Goal: Information Seeking & Learning: Learn about a topic

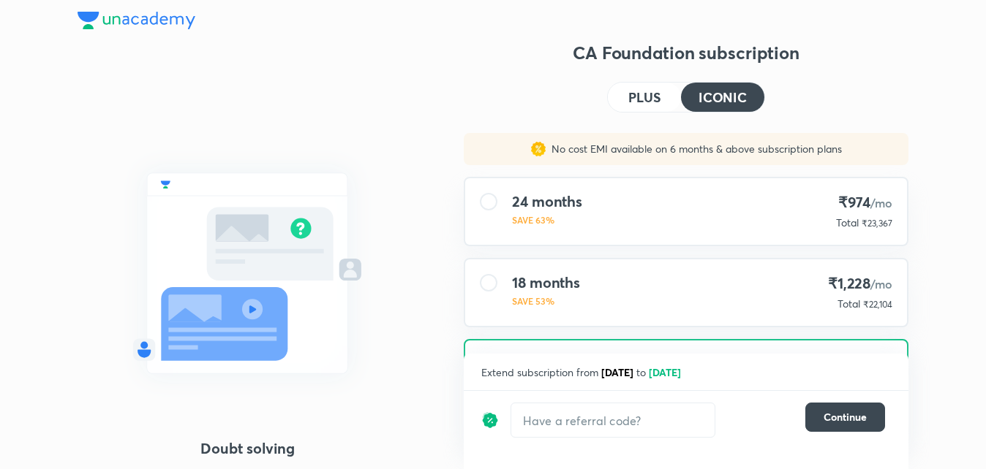
scroll to position [185, 0]
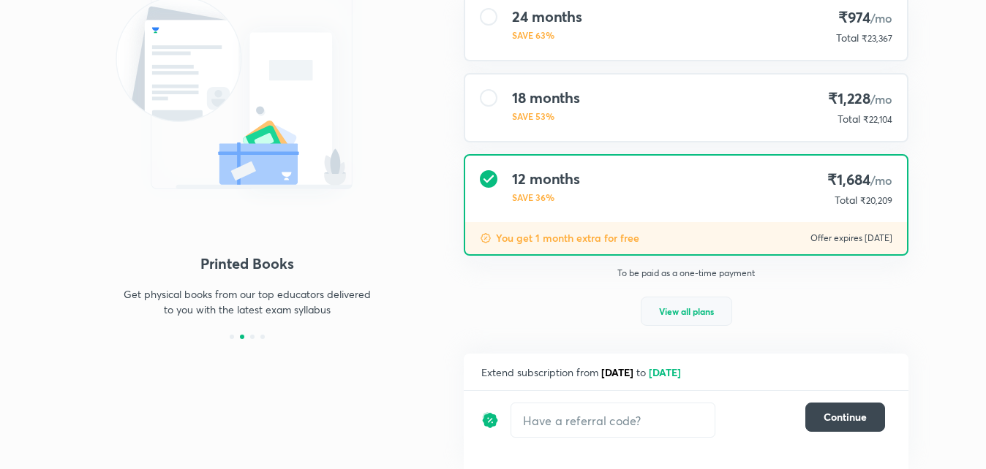
click at [694, 311] on span "View all plans" at bounding box center [686, 311] width 55 height 15
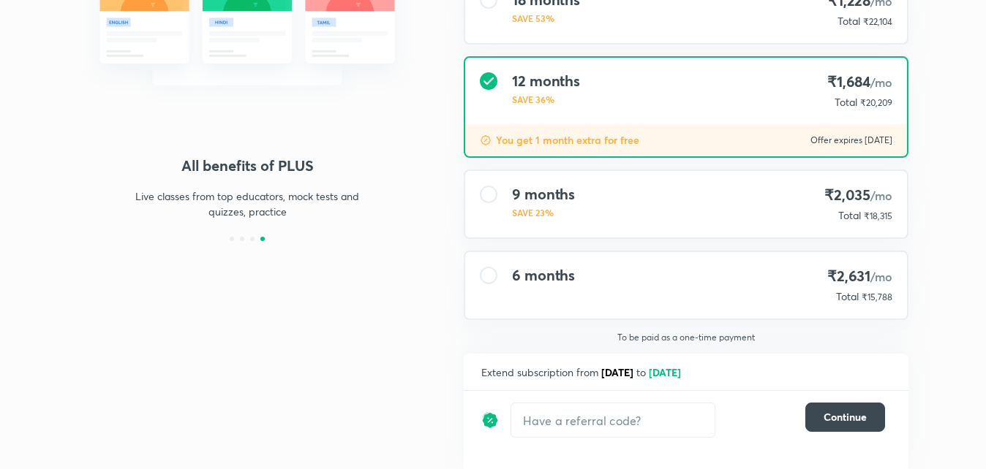
scroll to position [0, 0]
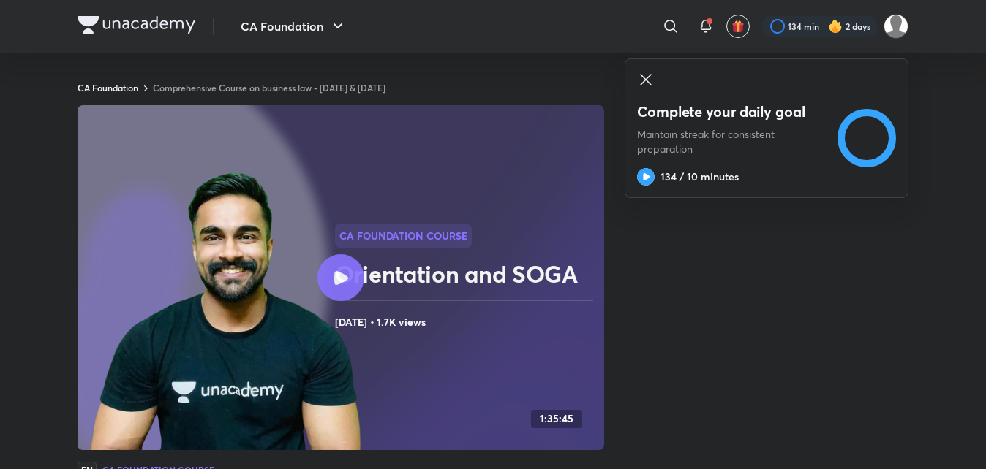
scroll to position [1, 0]
click at [322, 20] on button "CA Foundation" at bounding box center [294, 26] width 124 height 29
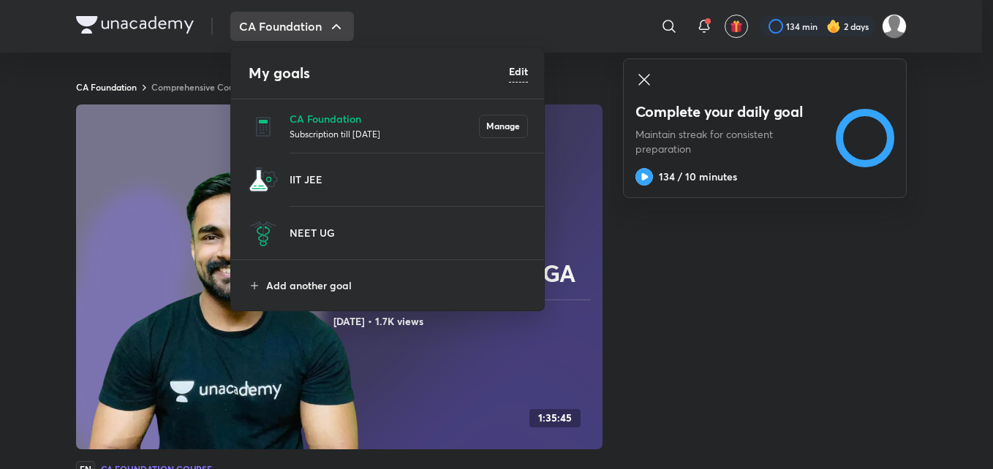
click at [322, 20] on div at bounding box center [496, 234] width 993 height 469
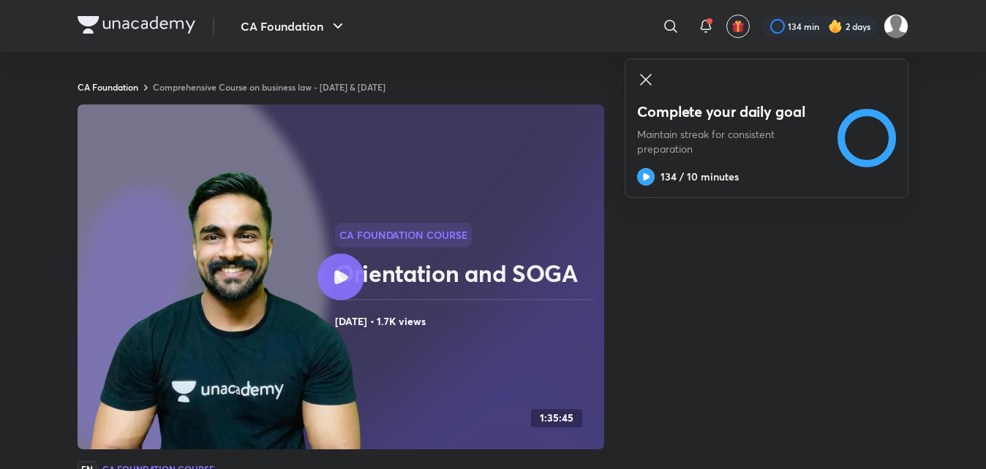
click at [645, 78] on icon at bounding box center [645, 79] width 11 height 11
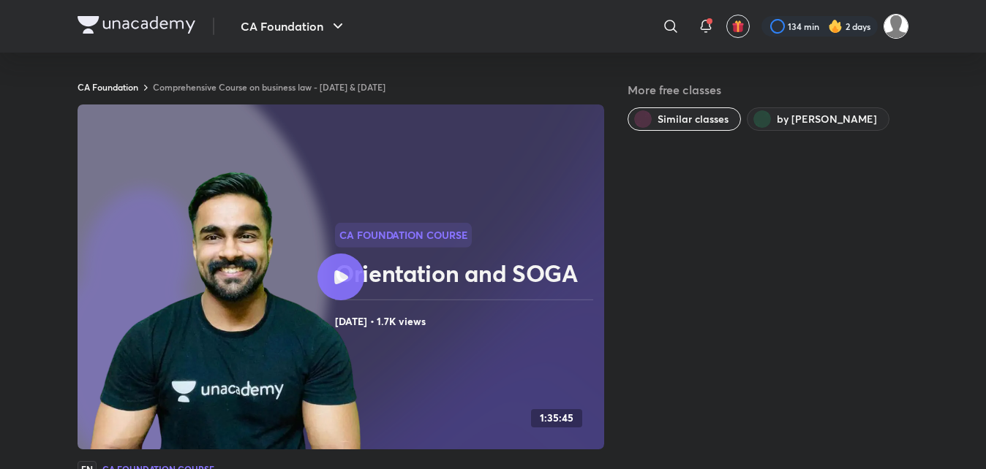
click at [895, 18] on img at bounding box center [895, 26] width 25 height 25
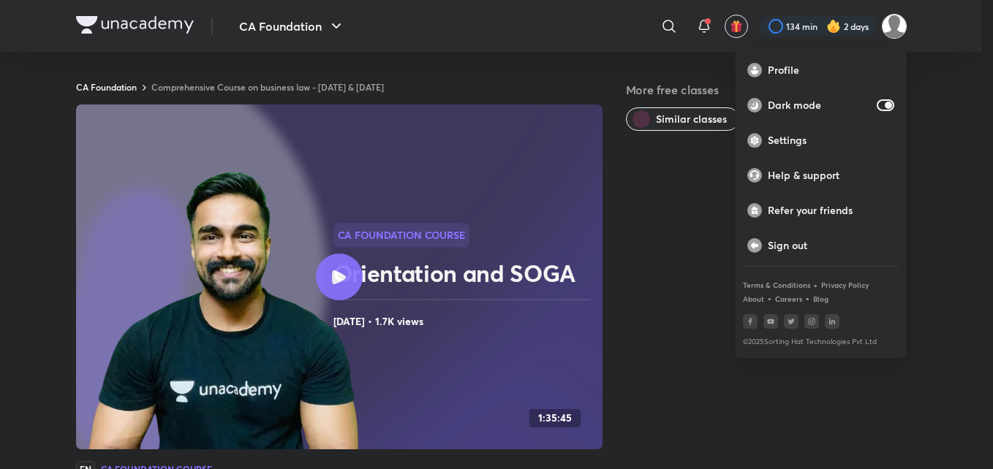
click at [895, 18] on div at bounding box center [496, 234] width 993 height 469
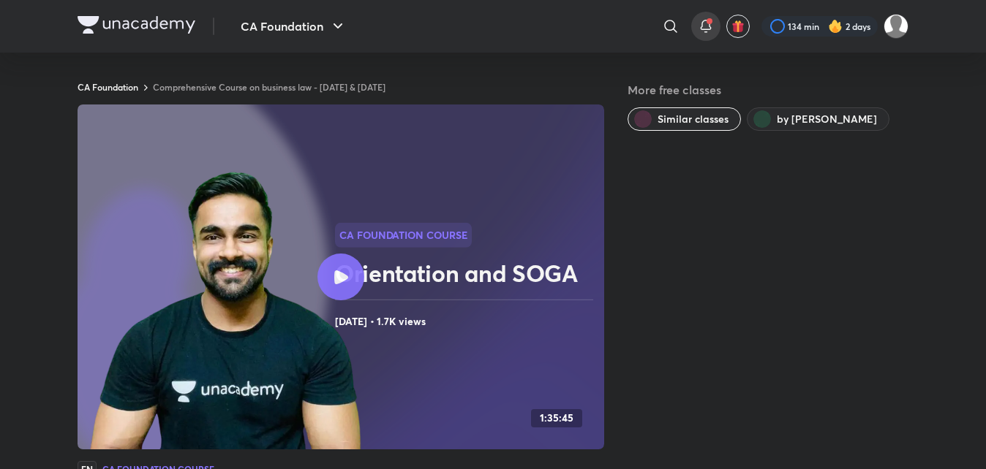
click at [703, 22] on icon at bounding box center [706, 27] width 18 height 18
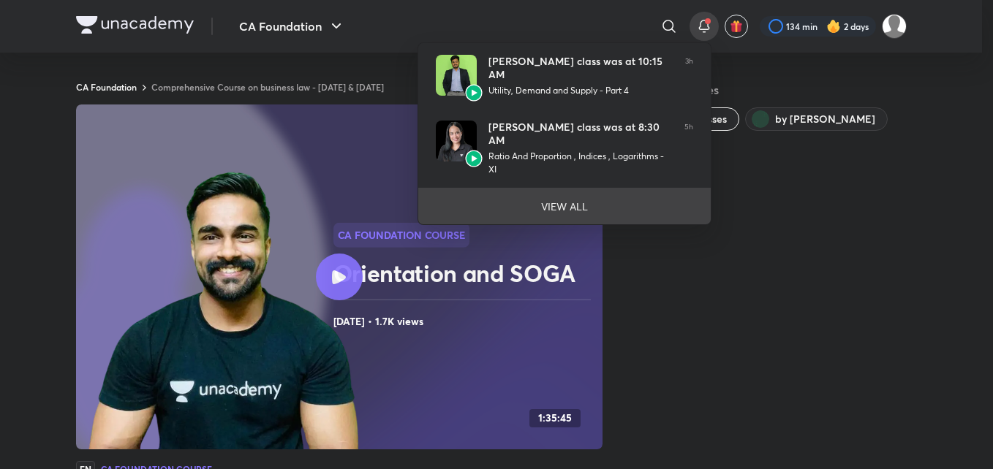
click at [573, 196] on li "VIEW ALL" at bounding box center [564, 206] width 292 height 37
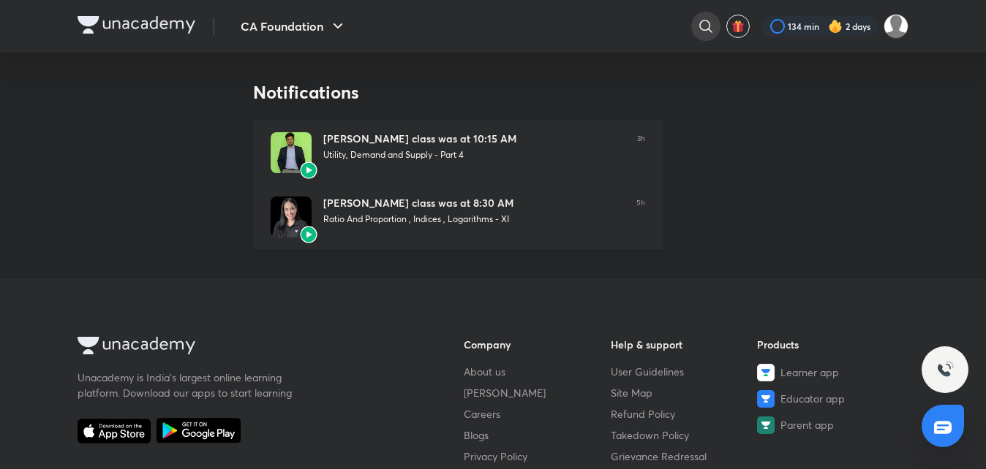
click at [705, 27] on icon at bounding box center [706, 27] width 18 height 18
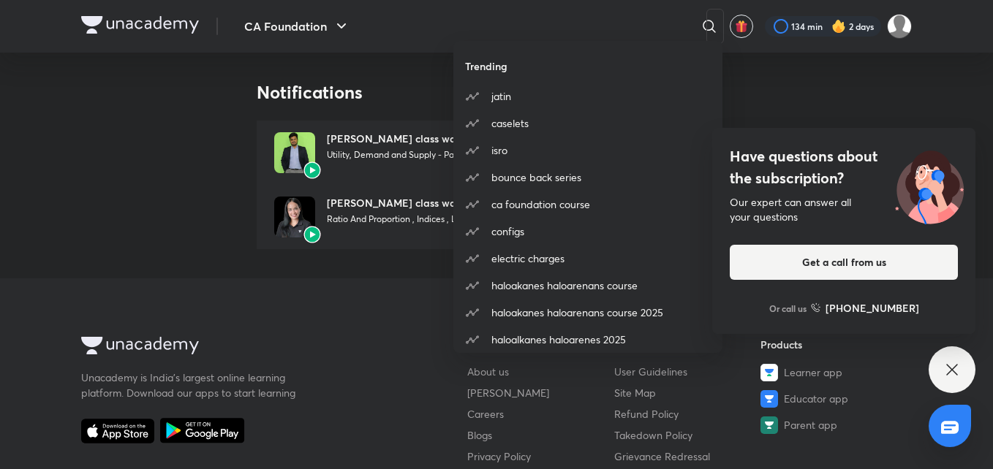
click at [756, 81] on div "Trending jatin caselets isro bounce back series ca foundation course configs el…" at bounding box center [496, 234] width 993 height 469
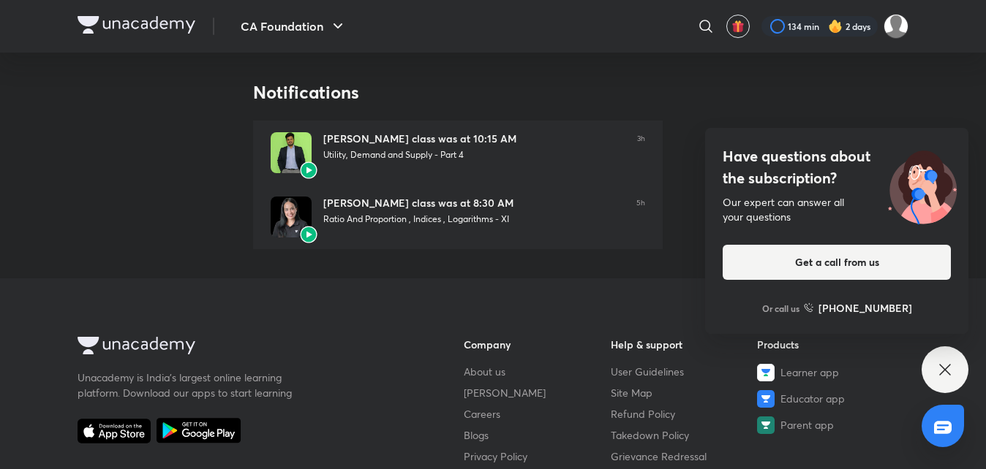
click at [947, 358] on div "Have questions about the subscription? Our expert can answer all your questions…" at bounding box center [944, 370] width 47 height 47
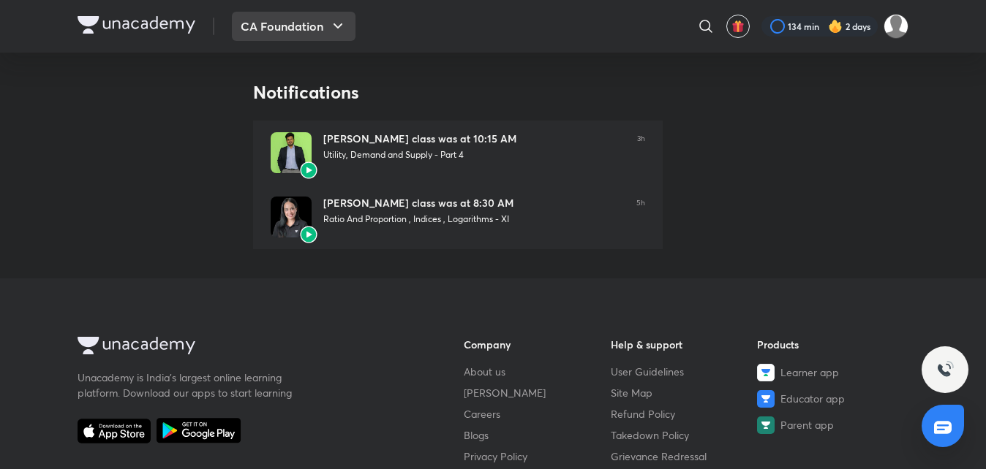
click at [272, 25] on button "CA Foundation" at bounding box center [294, 26] width 124 height 29
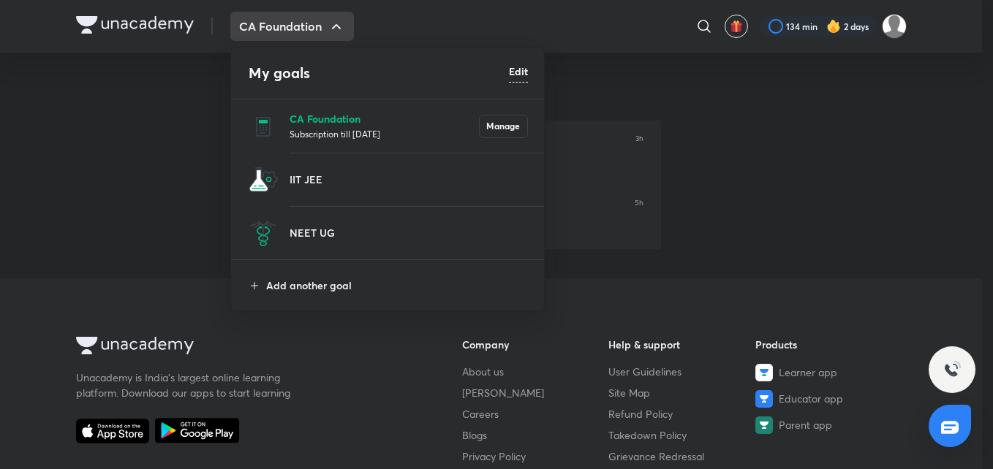
click at [322, 120] on p "CA Foundation" at bounding box center [384, 118] width 189 height 15
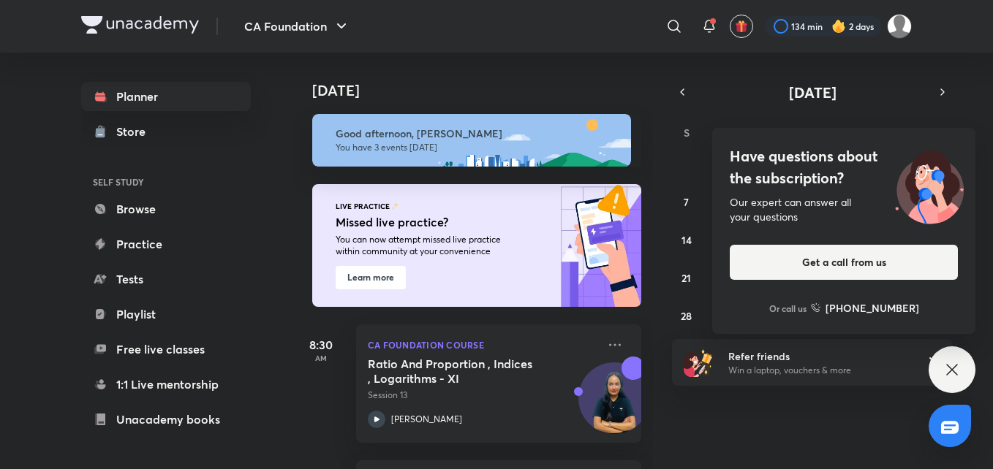
click at [959, 366] on icon at bounding box center [952, 370] width 18 height 18
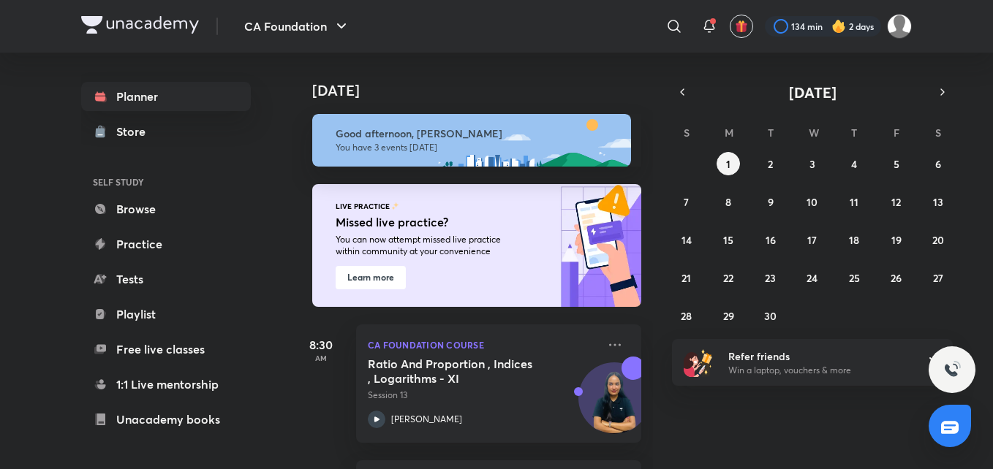
scroll to position [229, 0]
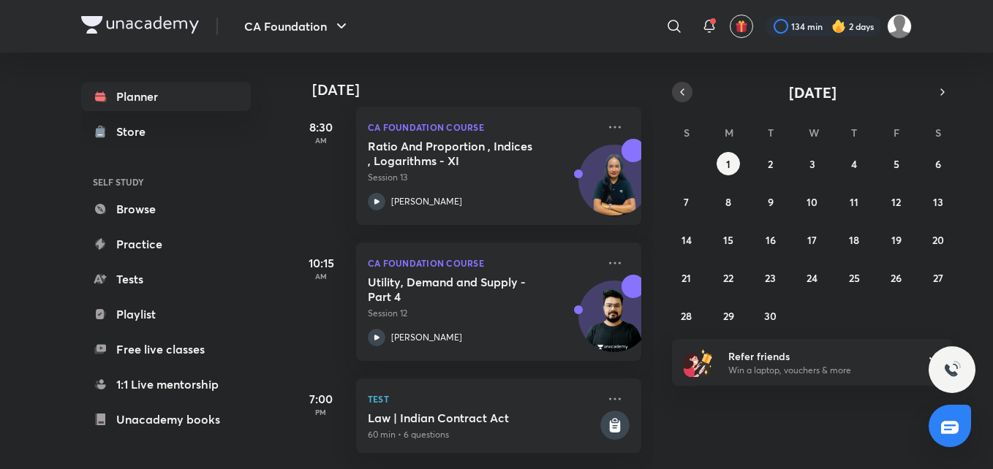
click at [684, 94] on icon "button" at bounding box center [682, 92] width 12 height 13
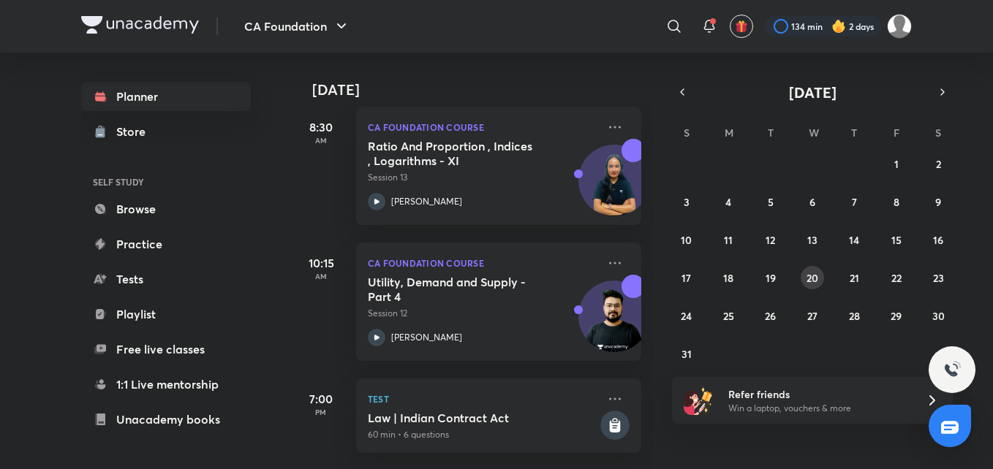
click at [816, 279] on abbr "20" at bounding box center [813, 278] width 12 height 14
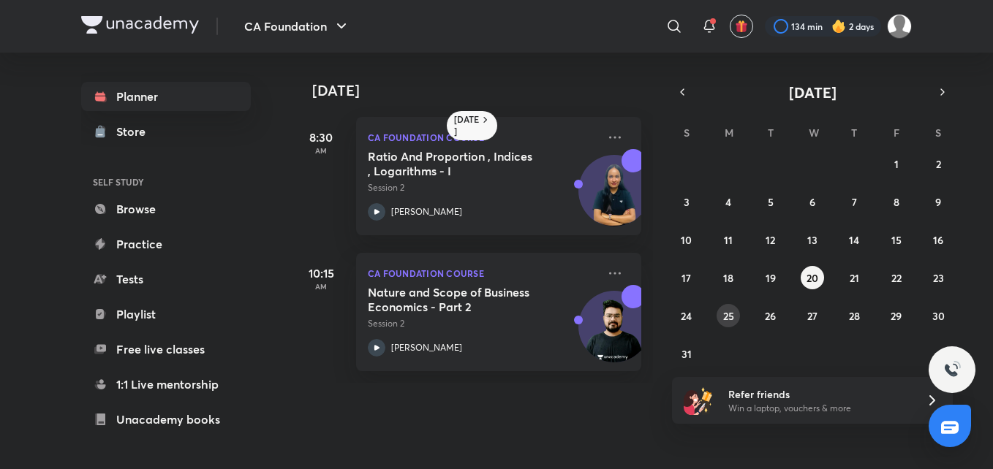
click at [730, 314] on abbr "25" at bounding box center [728, 316] width 11 height 14
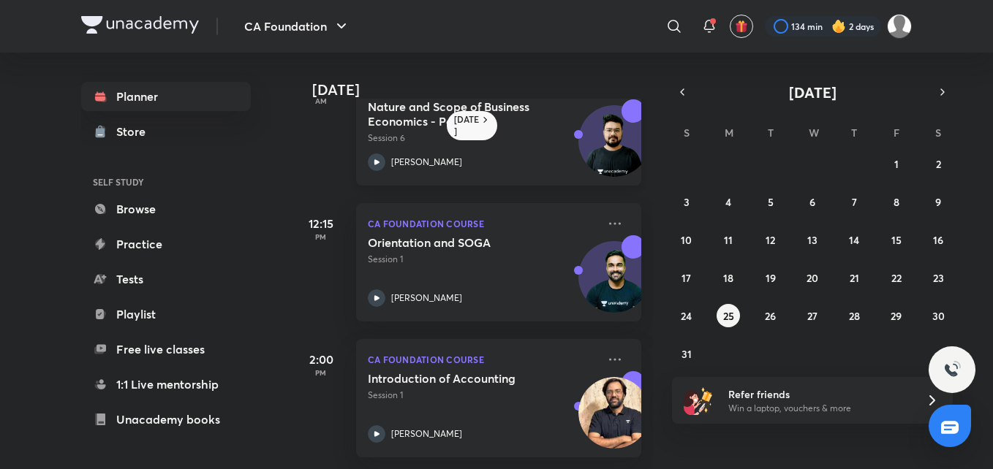
scroll to position [197, 0]
click at [772, 314] on abbr "26" at bounding box center [770, 316] width 11 height 14
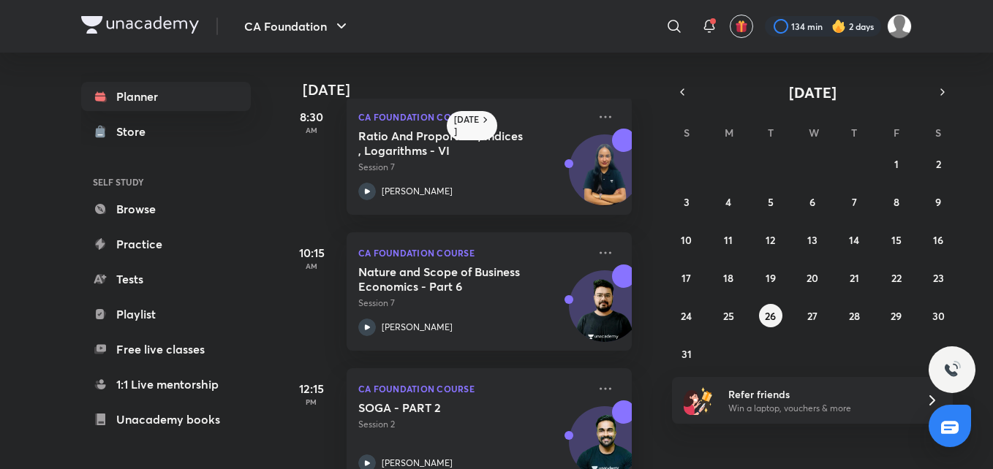
scroll to position [197, 10]
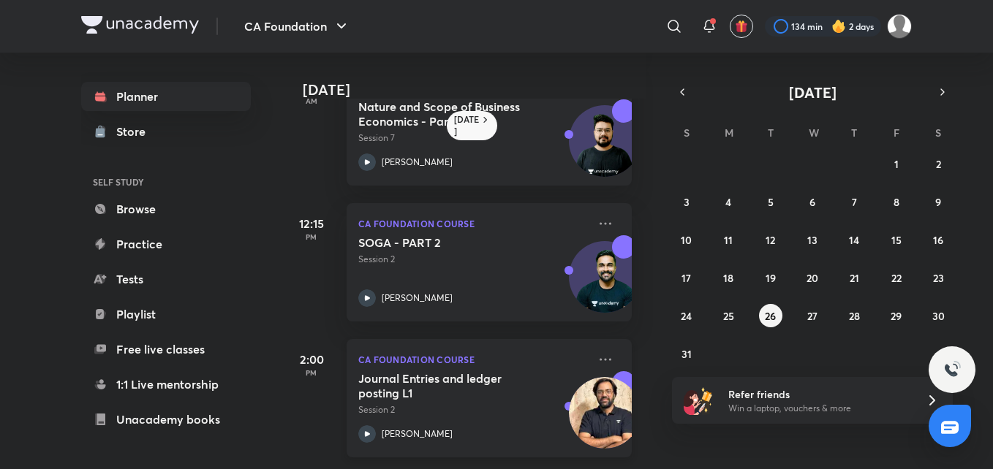
click at [370, 426] on icon at bounding box center [367, 435] width 18 height 18
